Goal: Transaction & Acquisition: Book appointment/travel/reservation

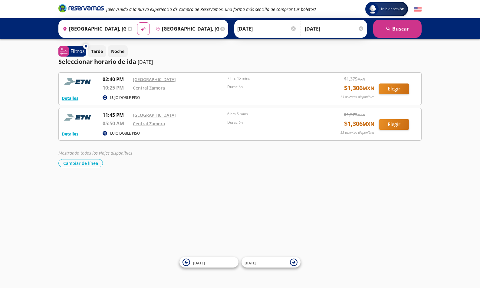
click at [101, 29] on input "[GEOGRAPHIC_DATA], [GEOGRAPHIC_DATA]" at bounding box center [93, 28] width 66 height 15
click at [171, 28] on input "[GEOGRAPHIC_DATA], [GEOGRAPHIC_DATA]" at bounding box center [186, 28] width 66 height 15
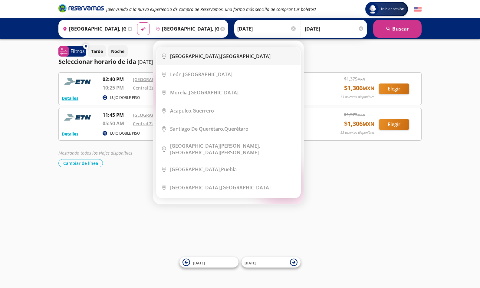
click at [195, 57] on b "[GEOGRAPHIC_DATA]," at bounding box center [195, 56] width 51 height 7
type input "[GEOGRAPHIC_DATA], [GEOGRAPHIC_DATA]"
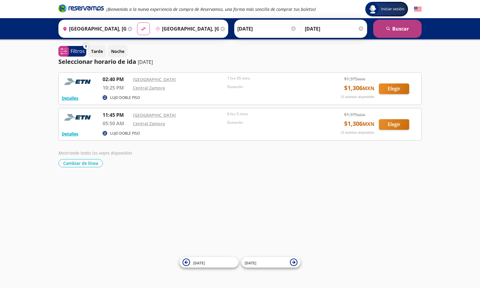
click at [394, 28] on button "search [GEOGRAPHIC_DATA]" at bounding box center [397, 29] width 48 height 18
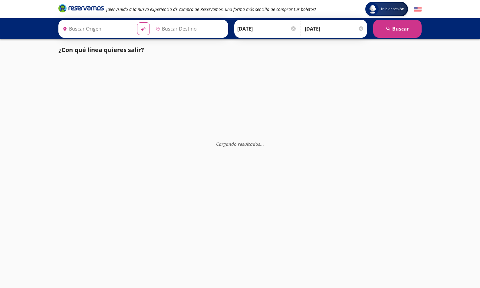
type input "[GEOGRAPHIC_DATA], [GEOGRAPHIC_DATA]"
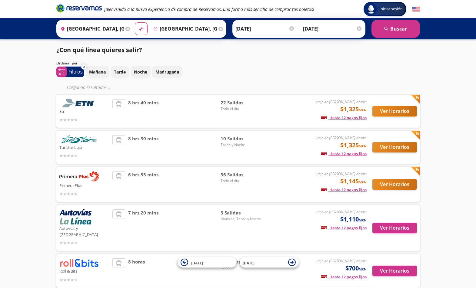
click at [118, 28] on input "[GEOGRAPHIC_DATA], [GEOGRAPHIC_DATA]" at bounding box center [91, 28] width 66 height 15
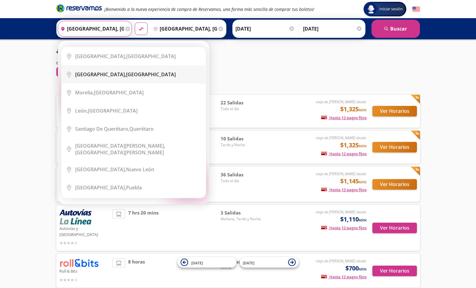
click at [120, 78] on li "City Icon [GEOGRAPHIC_DATA], [GEOGRAPHIC_DATA]" at bounding box center [133, 74] width 144 height 18
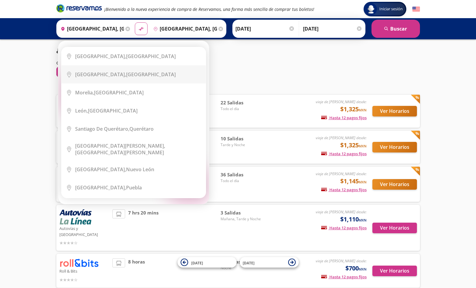
type input "[GEOGRAPHIC_DATA], [GEOGRAPHIC_DATA]"
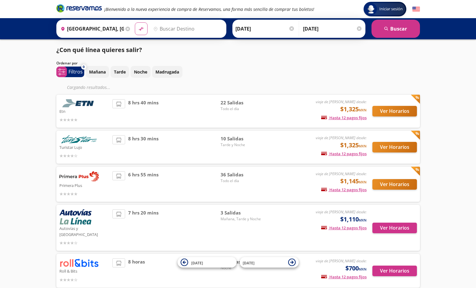
click at [182, 28] on input "Destino" at bounding box center [187, 28] width 72 height 15
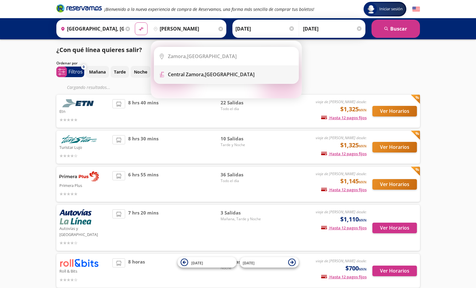
click at [195, 76] on b "Central Zamora," at bounding box center [186, 74] width 37 height 7
type input "[GEOGRAPHIC_DATA][PERSON_NAME], [GEOGRAPHIC_DATA]"
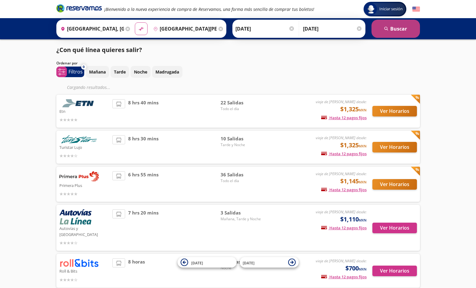
click at [397, 29] on button "search [GEOGRAPHIC_DATA]" at bounding box center [395, 29] width 48 height 18
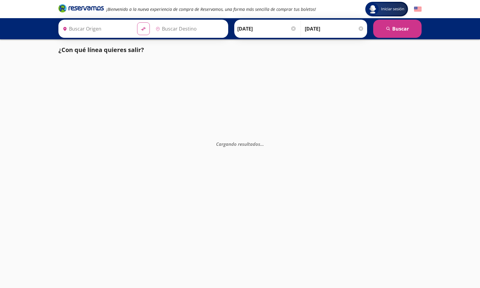
type input "[GEOGRAPHIC_DATA], [GEOGRAPHIC_DATA]"
type input "[GEOGRAPHIC_DATA][PERSON_NAME], [GEOGRAPHIC_DATA]"
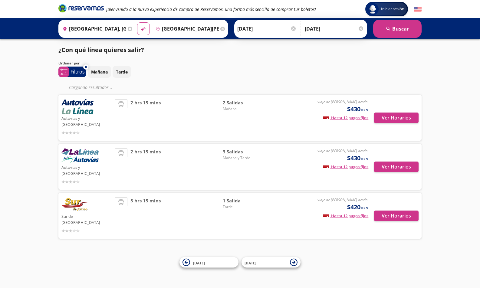
click at [117, 27] on input "[GEOGRAPHIC_DATA], [GEOGRAPHIC_DATA]" at bounding box center [93, 28] width 66 height 15
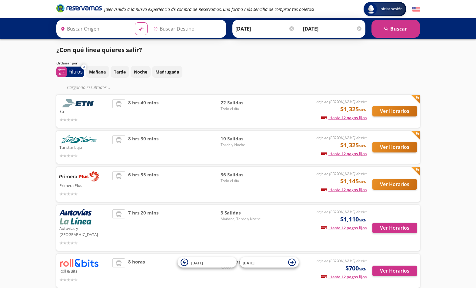
type input "[GEOGRAPHIC_DATA], [GEOGRAPHIC_DATA]"
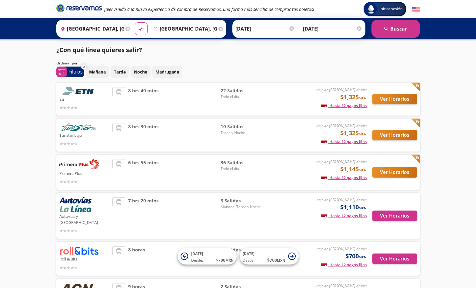
click at [107, 28] on input "[GEOGRAPHIC_DATA], [GEOGRAPHIC_DATA]" at bounding box center [91, 28] width 66 height 15
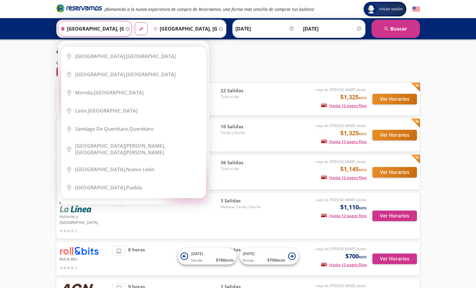
scroll to position [0, 27]
click at [96, 73] on b "[GEOGRAPHIC_DATA]," at bounding box center [100, 74] width 51 height 7
type input "[GEOGRAPHIC_DATA], [GEOGRAPHIC_DATA]"
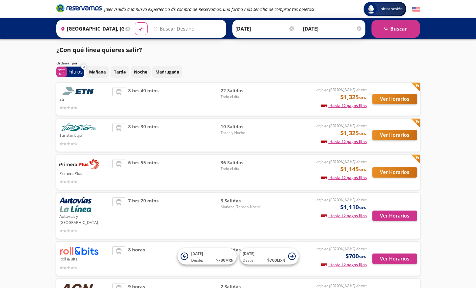
click at [177, 26] on input "Destino" at bounding box center [187, 28] width 72 height 15
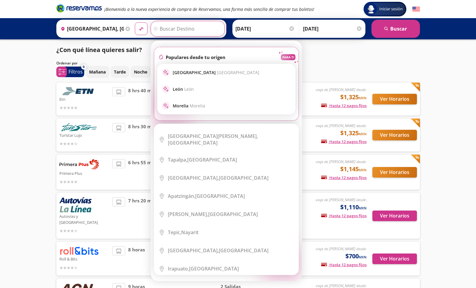
scroll to position [424, 0]
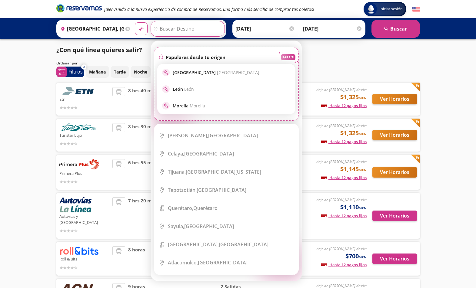
click at [190, 30] on input "Destino" at bounding box center [187, 28] width 72 height 15
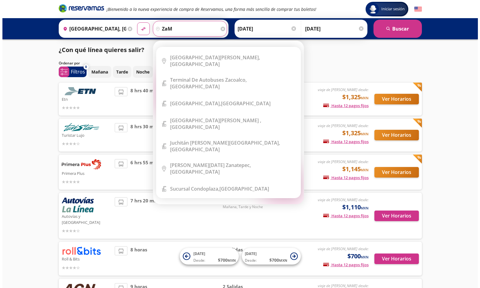
scroll to position [0, 0]
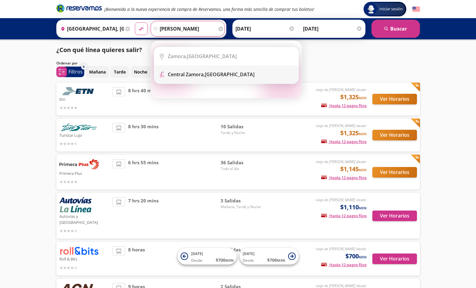
click at [181, 76] on b "Central Zamora," at bounding box center [186, 74] width 37 height 7
type input "[GEOGRAPHIC_DATA][PERSON_NAME], [GEOGRAPHIC_DATA]"
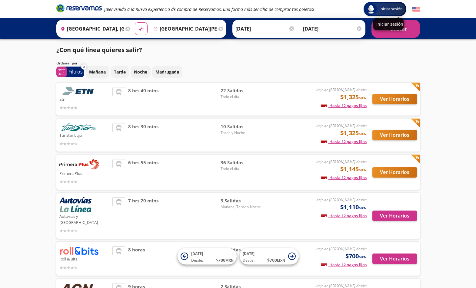
click at [400, 30] on div "Iniciar sesión" at bounding box center [388, 24] width 30 height 12
click at [395, 31] on button "search [GEOGRAPHIC_DATA]" at bounding box center [395, 29] width 48 height 18
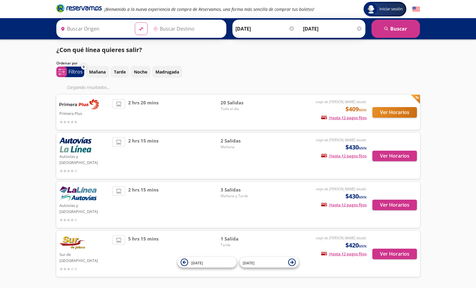
type input "[GEOGRAPHIC_DATA], [GEOGRAPHIC_DATA]"
type input "[GEOGRAPHIC_DATA][PERSON_NAME], [GEOGRAPHIC_DATA]"
